Goal: Go to known website: Go to known website

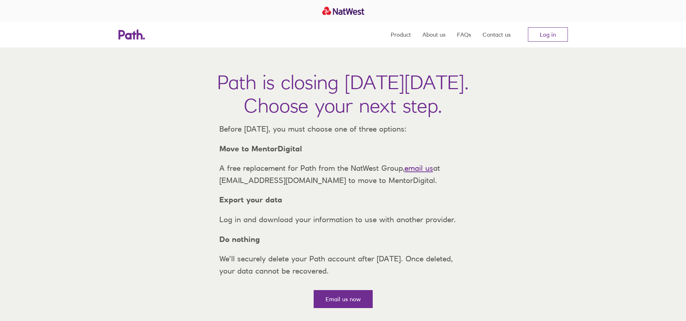
click at [469, 117] on h1 "Path is closing [DATE][DATE]. Choose your next step." at bounding box center [343, 94] width 252 height 47
click at [499, 127] on div "Path is closing [DATE][DATE]. Choose your next step. Before [DATE], you must ch…" at bounding box center [343, 181] width 686 height 267
click at [542, 37] on link "Log in" at bounding box center [548, 34] width 40 height 14
click at [539, 36] on link "Log in" at bounding box center [548, 34] width 40 height 14
